Goal: Check status: Check status

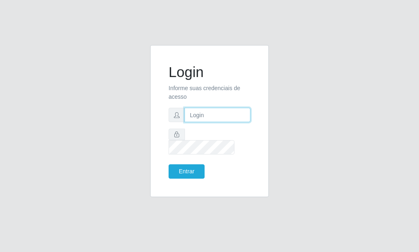
click at [206, 119] on input "text" at bounding box center [218, 115] width 66 height 14
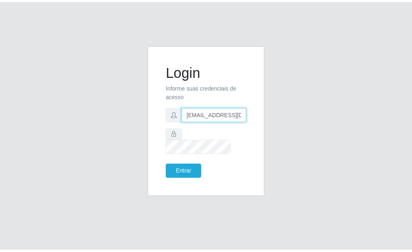
scroll to position [0, 1]
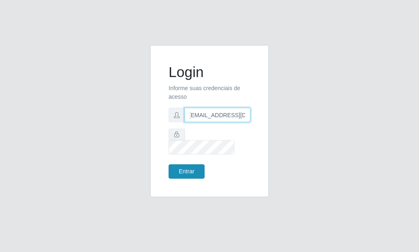
type input "[EMAIL_ADDRESS][DOMAIN_NAME]"
click at [176, 169] on button "Entrar" at bounding box center [187, 171] width 36 height 14
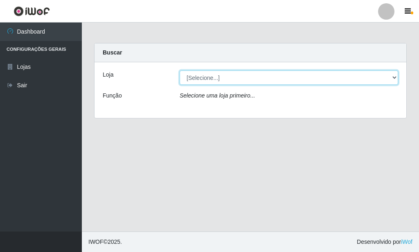
click at [180, 70] on select "[Selecione...] Rede Potiguar 6 - Extremoz" at bounding box center [289, 77] width 219 height 14
select select "80"
click option "Rede Potiguar 6 - Extremoz" at bounding box center [0, 0] width 0 height 0
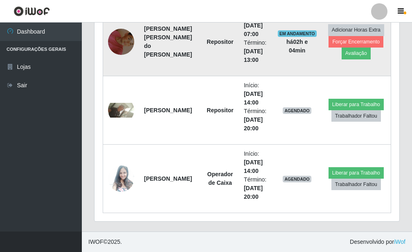
scroll to position [268, 0]
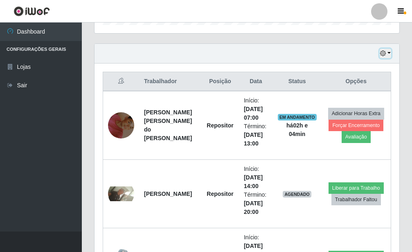
click at [384, 53] on icon "button" at bounding box center [383, 53] width 6 height 6
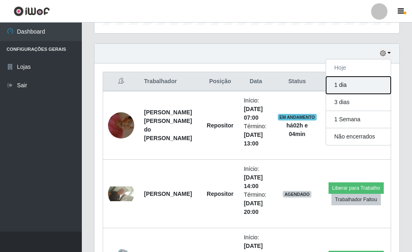
click at [349, 88] on button "1 dia" at bounding box center [358, 85] width 65 height 17
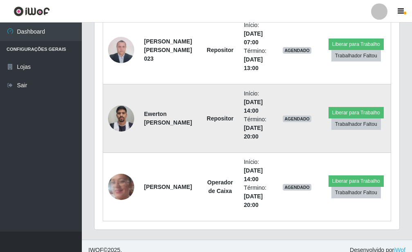
scroll to position [556, 0]
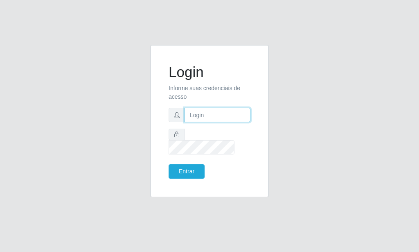
click at [207, 122] on input "text" at bounding box center [218, 115] width 66 height 14
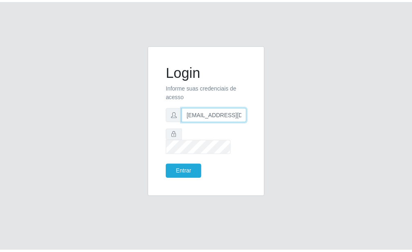
scroll to position [0, 1]
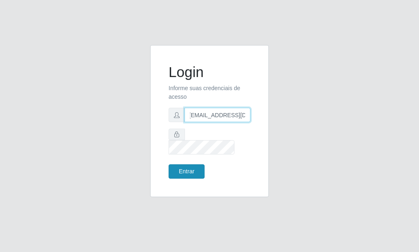
type input "[EMAIL_ADDRESS][DOMAIN_NAME]"
click at [199, 166] on button "Entrar" at bounding box center [187, 171] width 36 height 14
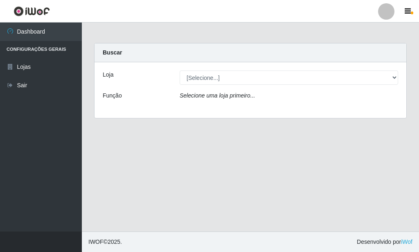
select select "80"
click option "Rede Potiguar 6 - Extremoz" at bounding box center [0, 0] width 0 height 0
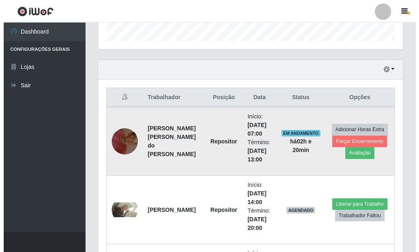
scroll to position [351, 0]
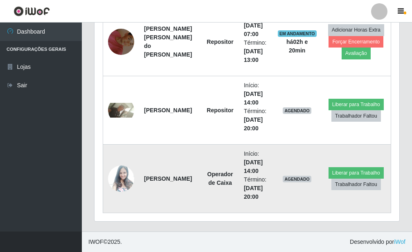
click at [124, 174] on img at bounding box center [121, 178] width 26 height 35
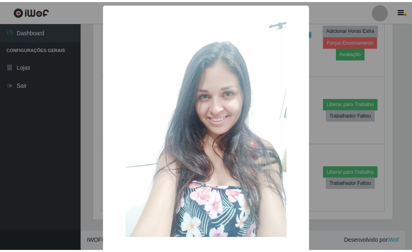
scroll to position [38, 0]
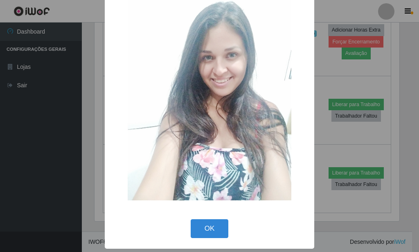
click at [214, 226] on button "OK" at bounding box center [210, 228] width 38 height 19
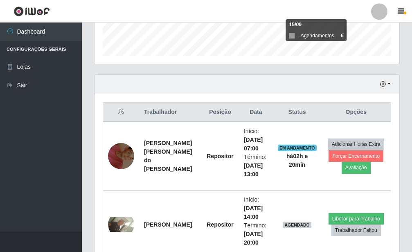
scroll to position [226, 0]
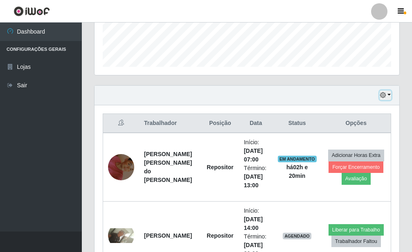
click at [389, 91] on button "button" at bounding box center [385, 94] width 11 height 9
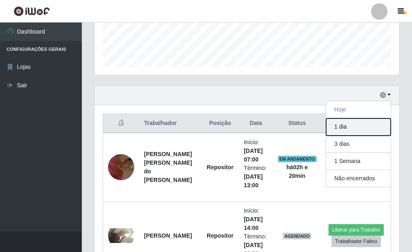
click at [356, 130] on button "1 dia" at bounding box center [358, 126] width 65 height 17
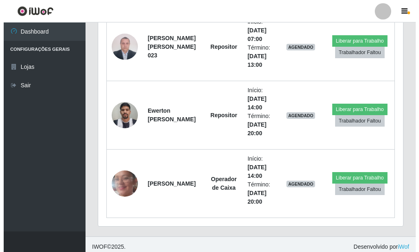
scroll to position [556, 0]
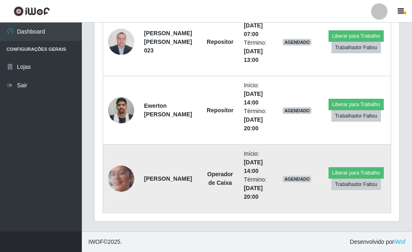
click at [129, 174] on img at bounding box center [121, 178] width 26 height 58
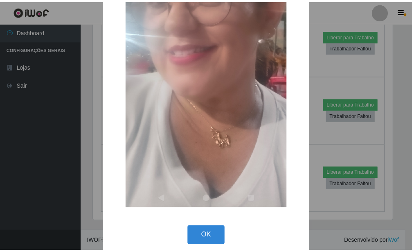
scroll to position [184, 0]
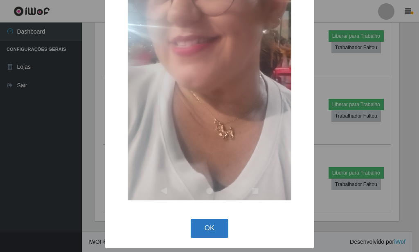
click at [199, 227] on button "OK" at bounding box center [210, 228] width 38 height 19
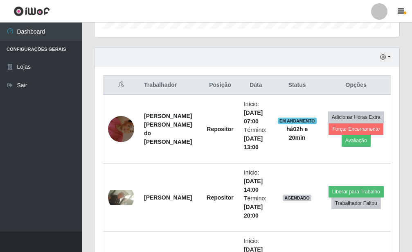
scroll to position [97, 0]
